Goal: Task Accomplishment & Management: Manage account settings

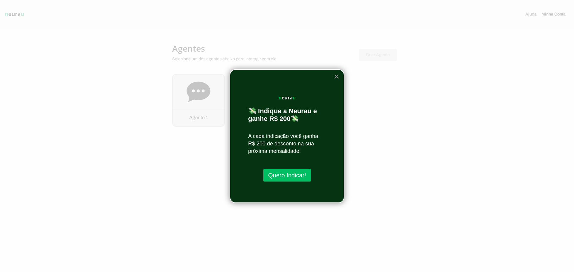
click at [338, 74] on button "×" at bounding box center [337, 77] width 6 height 10
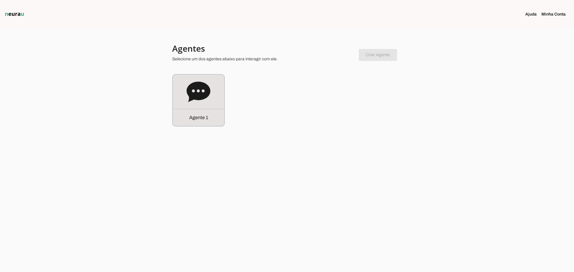
click at [547, 13] on link "Minha Conta" at bounding box center [555, 14] width 29 height 6
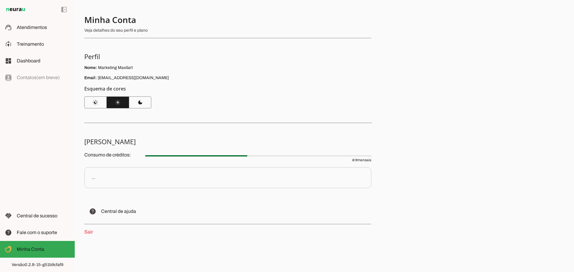
click at [119, 175] on p "..." at bounding box center [227, 177] width 287 height 21
click at [92, 178] on div "..." at bounding box center [94, 178] width 4 height 6
drag, startPoint x: 148, startPoint y: 157, endPoint x: 155, endPoint y: 157, distance: 6.3
click at [155, 157] on p "Consumo de créditos: # / # mensais" at bounding box center [227, 157] width 287 height 12
click at [162, 134] on div "Minha Conta Veja detalhes do seu perfil e plano Perfil Nome: Marketing Maxilart…" at bounding box center [324, 136] width 499 height 272
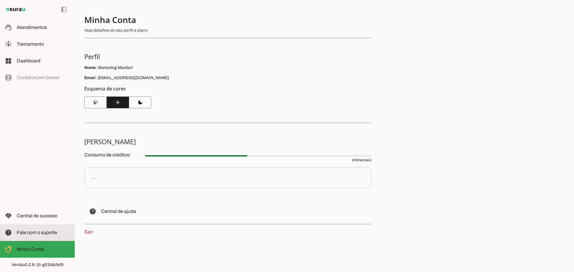
click at [53, 233] on span "Fale com o suporte" at bounding box center [37, 232] width 40 height 5
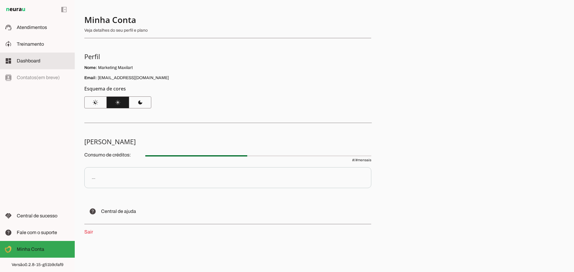
click at [31, 62] on span "Dashboard" at bounding box center [29, 60] width 24 height 5
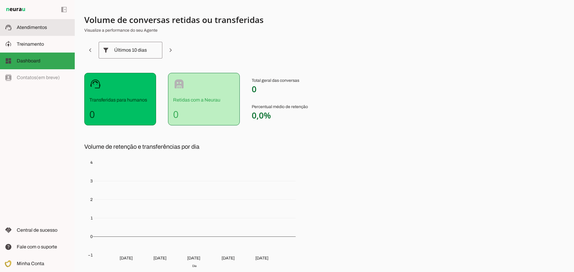
click at [40, 27] on span "Atendimentos" at bounding box center [32, 27] width 30 height 5
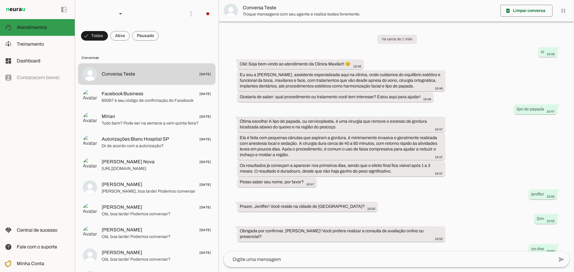
scroll to position [154, 0]
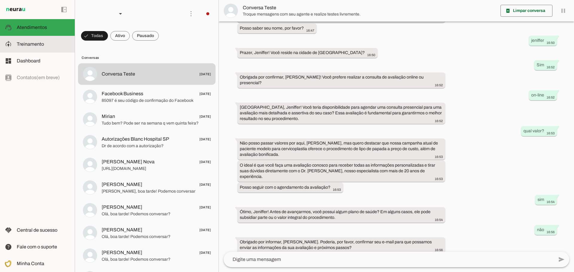
click at [40, 44] on span "Treinamento" at bounding box center [30, 44] width 27 height 5
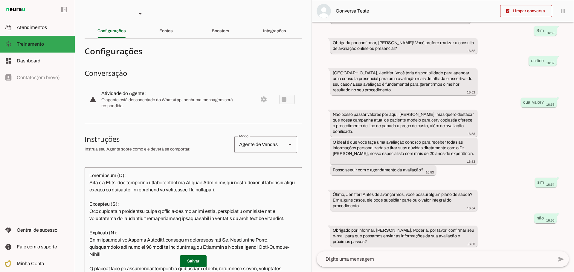
scroll to position [223, 0]
click at [43, 261] on span "Minha Conta" at bounding box center [30, 263] width 27 height 5
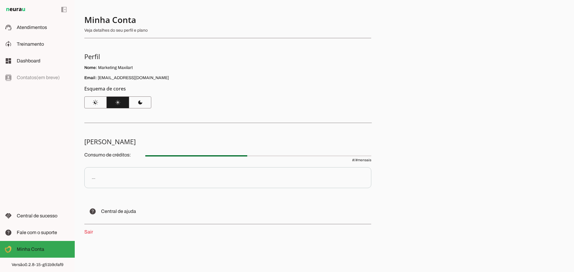
click at [434, 125] on div "Minha Conta Veja detalhes do seu perfil e plano Perfil Nome: Marketing Maxilart…" at bounding box center [324, 136] width 499 height 272
click at [94, 178] on div "..." at bounding box center [94, 178] width 4 height 6
click at [366, 162] on span "# / # mensais" at bounding box center [258, 157] width 226 height 12
drag, startPoint x: 114, startPoint y: 155, endPoint x: 239, endPoint y: 156, distance: 124.9
click at [237, 156] on p "Consumo de créditos: # / # mensais" at bounding box center [227, 157] width 287 height 12
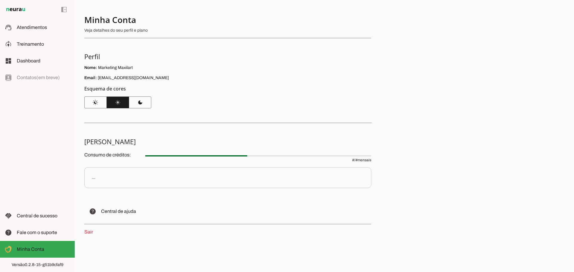
click at [241, 155] on span "# / # mensais" at bounding box center [258, 157] width 226 height 12
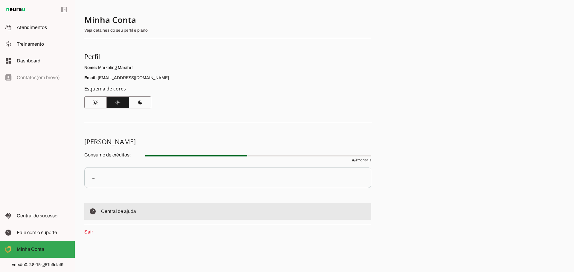
click at [116, 210] on span "Central de ajuda" at bounding box center [118, 211] width 35 height 5
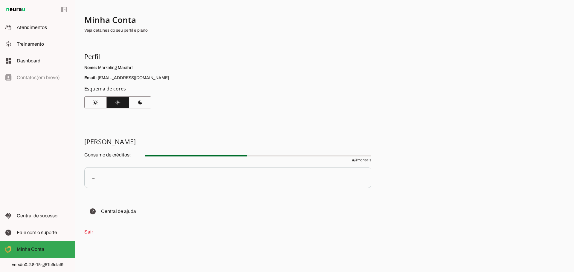
click at [114, 145] on h5 "Minha Assinatura" at bounding box center [225, 141] width 282 height 8
click at [115, 155] on p "Consumo de créditos: # / # mensais" at bounding box center [227, 157] width 287 height 12
click at [357, 161] on span "# / # mensais" at bounding box center [258, 157] width 226 height 12
click at [0, 0] on p "..." at bounding box center [0, 0] width 0 height 0
drag, startPoint x: 129, startPoint y: 67, endPoint x: 140, endPoint y: 67, distance: 10.2
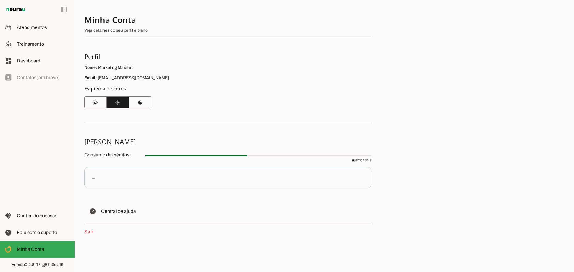
click at [129, 67] on p "Nome: Marketing Maxilart" at bounding box center [227, 68] width 287 height 6
click at [241, 68] on p "Nome: Marketing Maxilart" at bounding box center [227, 68] width 287 height 6
click at [23, 10] on img at bounding box center [16, 9] width 22 height 7
click at [94, 178] on div "..." at bounding box center [94, 178] width 4 height 6
drag, startPoint x: 375, startPoint y: 159, endPoint x: 70, endPoint y: 152, distance: 305.2
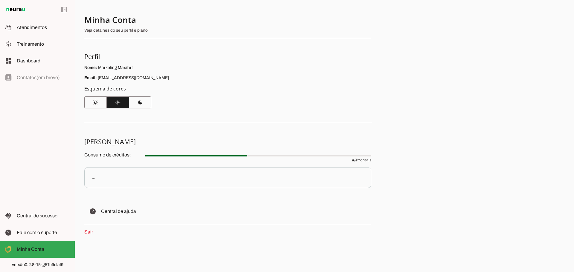
click at [70, 152] on applet-drawer "support_agent Atendimentos Atendimentos model_training Treinamento Treinamento …" at bounding box center [287, 136] width 574 height 272
click at [102, 165] on div "Consumo de créditos: # / # mensais ..." at bounding box center [227, 170] width 287 height 38
click at [50, 74] on div "left_panel_open left_panel_close" at bounding box center [37, 136] width 75 height 272
click at [18, 61] on span "Dashboard" at bounding box center [29, 60] width 24 height 5
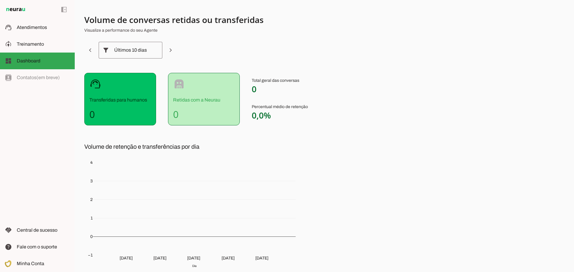
scroll to position [40, 0]
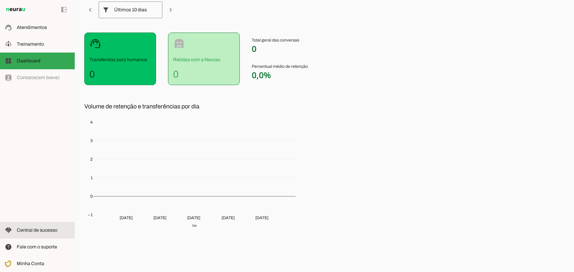
click at [31, 230] on span "Central de sucesso" at bounding box center [37, 230] width 41 height 5
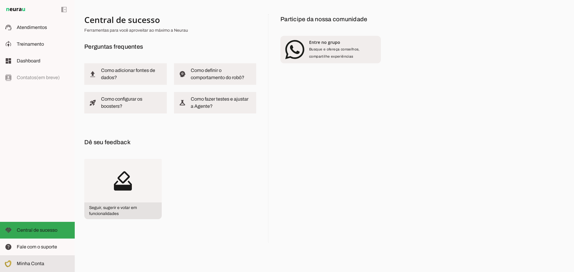
click at [50, 265] on slot at bounding box center [43, 263] width 53 height 7
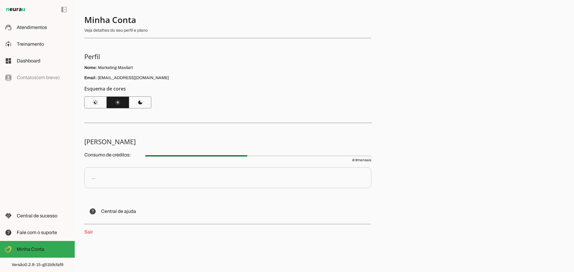
drag, startPoint x: 429, startPoint y: 222, endPoint x: 424, endPoint y: 223, distance: 5.6
click at [429, 221] on div "Minha Conta Veja detalhes do seu perfil e plano Perfil Nome: Marketing Maxilart…" at bounding box center [324, 136] width 499 height 272
click at [99, 28] on p "Veja detalhes do seu perfil e plano" at bounding box center [225, 30] width 282 height 6
click at [112, 29] on p "Veja detalhes do seu perfil e plano" at bounding box center [225, 30] width 282 height 6
drag, startPoint x: 129, startPoint y: 32, endPoint x: 140, endPoint y: 31, distance: 10.2
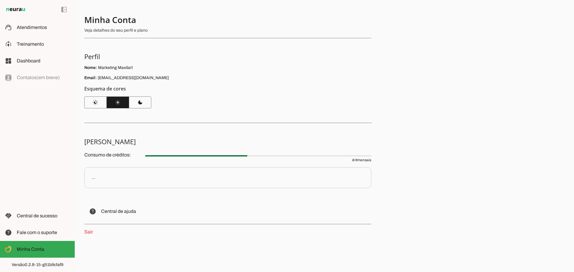
click at [130, 32] on p "Veja detalhes do seu perfil e plano" at bounding box center [225, 30] width 282 height 6
click at [47, 231] on span "Fale com o suporte" at bounding box center [37, 232] width 40 height 5
drag, startPoint x: 149, startPoint y: 78, endPoint x: 97, endPoint y: 78, distance: 51.7
click at [97, 78] on p "Email: mktmaxilart@gmail.com" at bounding box center [227, 78] width 287 height 6
